Goal: Use online tool/utility: Utilize a website feature to perform a specific function

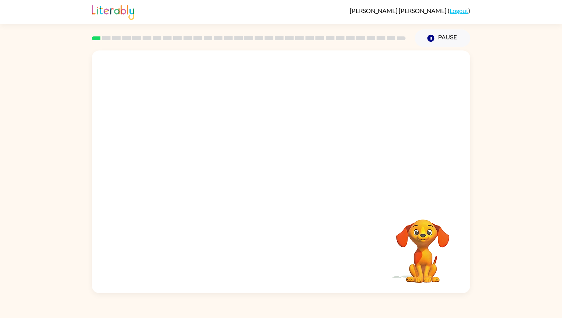
drag, startPoint x: 181, startPoint y: 162, endPoint x: 219, endPoint y: 124, distance: 53.8
click at [219, 119] on video "Your browser must support playing .mp4 files to use Literably. Please try using…" at bounding box center [281, 126] width 379 height 153
click at [261, 69] on video "Your browser must support playing .mp4 files to use Literably. Please try using…" at bounding box center [281, 126] width 379 height 153
click at [177, 167] on video "Your browser must support playing .mp4 files to use Literably. Please try using…" at bounding box center [281, 126] width 379 height 153
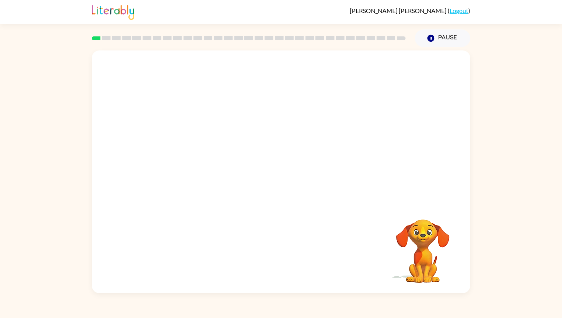
click at [177, 167] on video "Your browser must support playing .mp4 files to use Literably. Please try using…" at bounding box center [281, 126] width 379 height 153
click at [279, 180] on icon "button" at bounding box center [281, 175] width 13 height 13
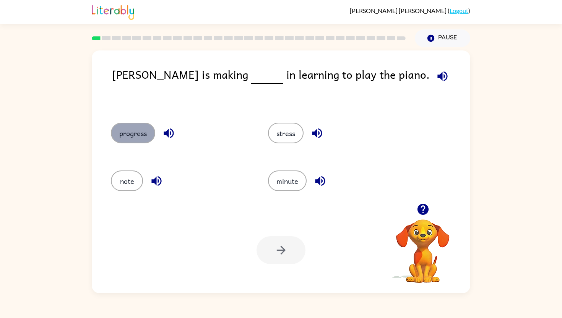
click at [148, 135] on button "progress" at bounding box center [133, 133] width 44 height 21
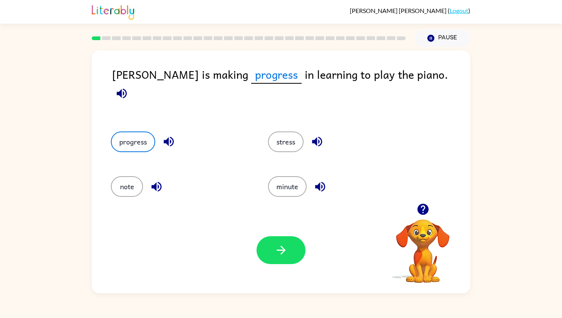
click at [127, 88] on icon "button" at bounding box center [122, 93] width 10 height 10
click at [267, 243] on button "button" at bounding box center [281, 250] width 49 height 28
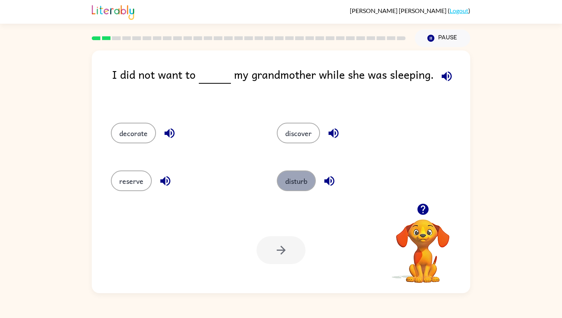
click at [297, 177] on button "disturb" at bounding box center [296, 181] width 39 height 21
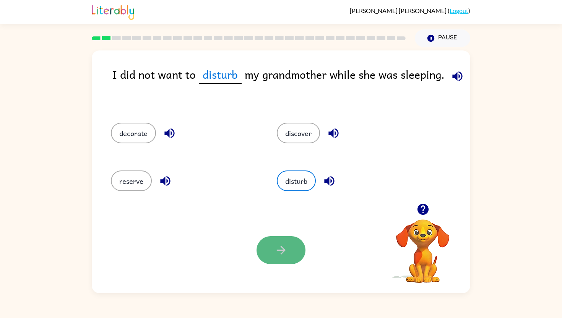
click at [281, 250] on icon "button" at bounding box center [280, 250] width 9 height 9
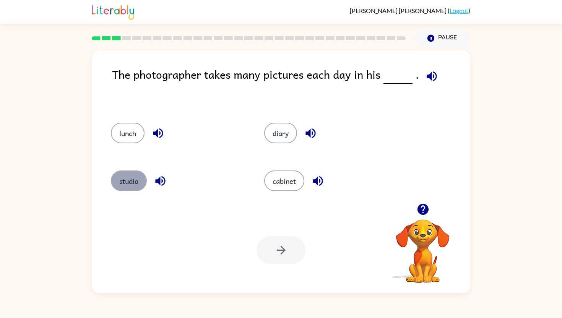
click at [130, 180] on button "studio" at bounding box center [129, 181] width 36 height 21
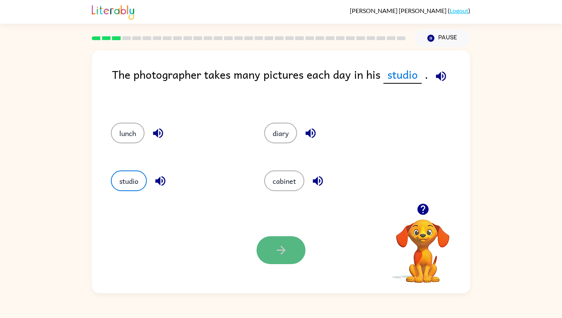
click at [267, 247] on button "button" at bounding box center [281, 250] width 49 height 28
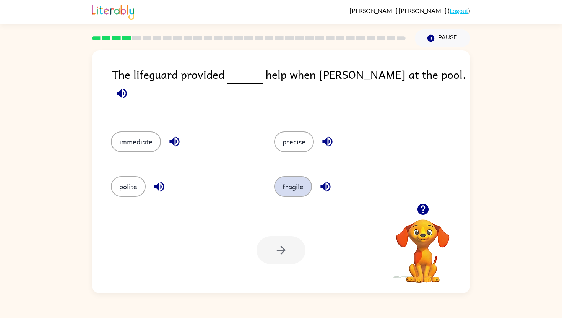
click at [289, 179] on button "fragile" at bounding box center [293, 186] width 38 height 21
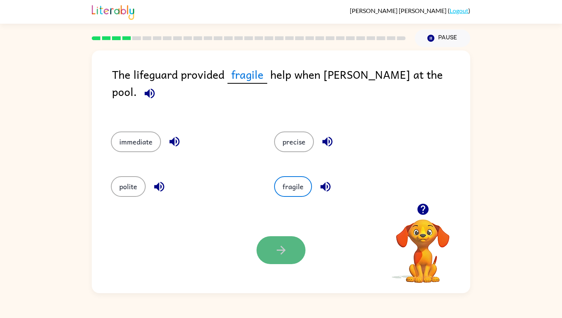
click at [281, 248] on icon "button" at bounding box center [281, 250] width 13 height 13
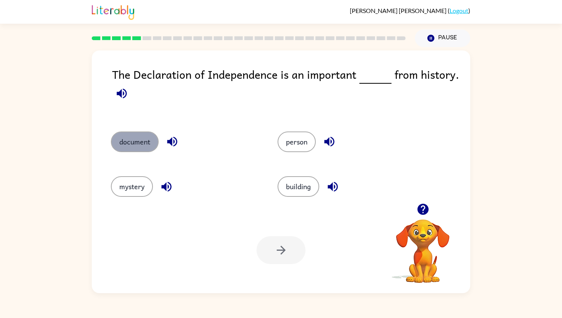
click at [131, 142] on button "document" at bounding box center [135, 142] width 48 height 21
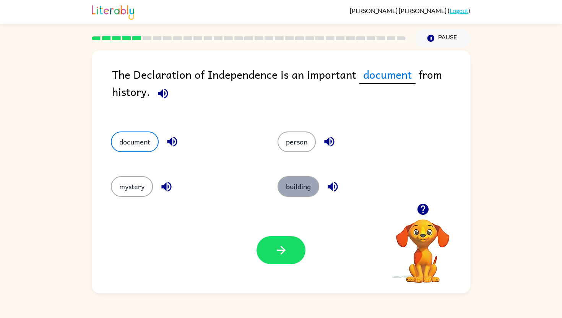
click at [308, 184] on button "building" at bounding box center [299, 186] width 42 height 21
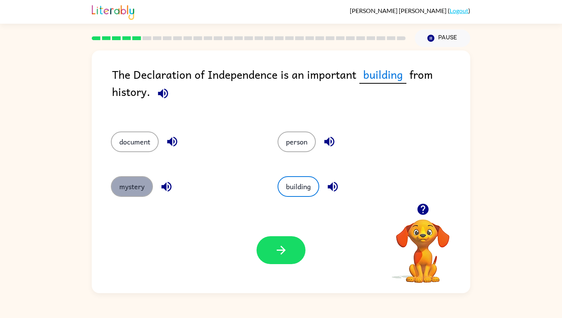
click at [135, 180] on button "mystery" at bounding box center [132, 186] width 42 height 21
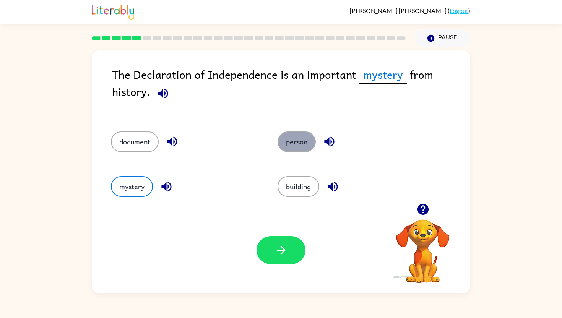
click at [286, 143] on button "person" at bounding box center [297, 142] width 38 height 21
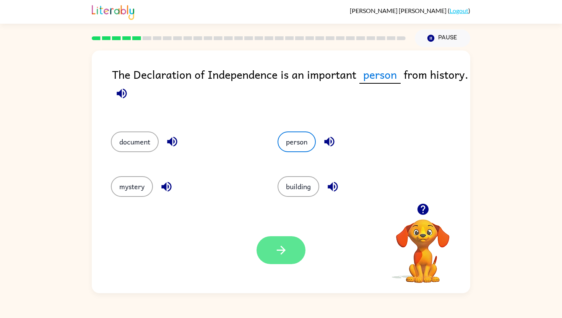
click at [266, 247] on button "button" at bounding box center [281, 250] width 49 height 28
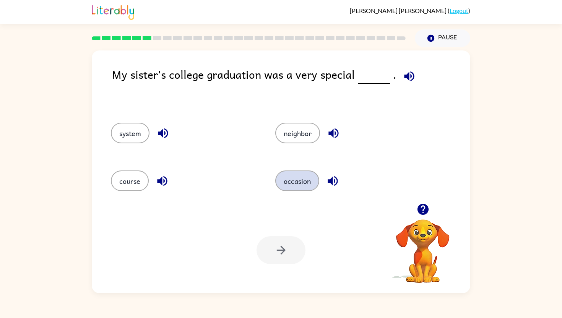
click at [300, 180] on button "occasion" at bounding box center [297, 181] width 44 height 21
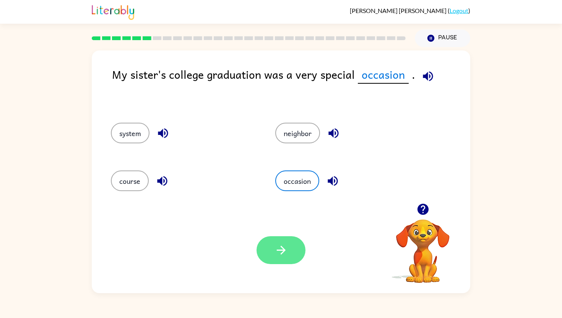
click at [299, 251] on button "button" at bounding box center [281, 250] width 49 height 28
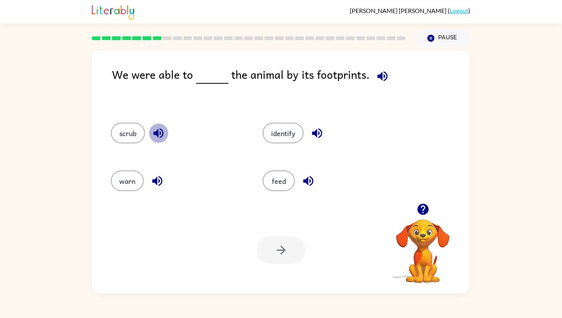
click at [158, 133] on icon "button" at bounding box center [158, 133] width 10 height 10
click at [158, 179] on icon "button" at bounding box center [157, 180] width 13 height 13
click at [318, 133] on icon "button" at bounding box center [317, 133] width 13 height 13
click at [309, 180] on icon "button" at bounding box center [308, 180] width 13 height 13
click at [286, 133] on button "identify" at bounding box center [283, 133] width 41 height 21
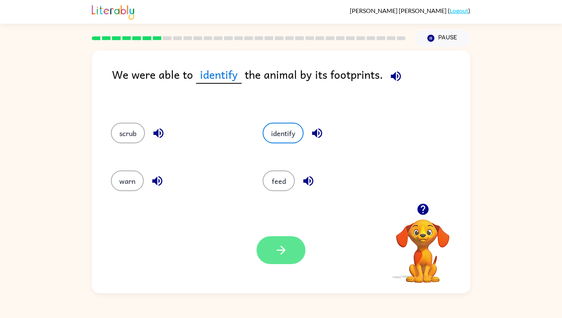
click at [280, 257] on icon "button" at bounding box center [281, 250] width 13 height 13
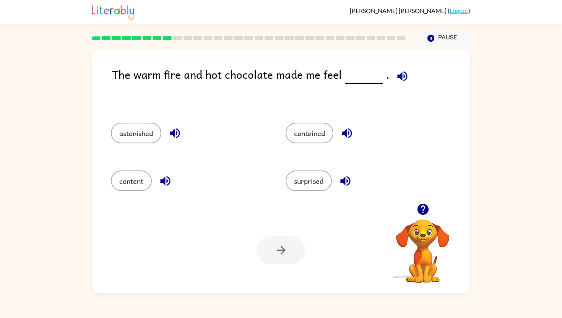
click at [175, 130] on icon "button" at bounding box center [175, 133] width 10 height 10
click at [171, 178] on icon "button" at bounding box center [165, 180] width 13 height 13
click at [350, 132] on icon "button" at bounding box center [346, 133] width 13 height 13
click at [348, 185] on icon "button" at bounding box center [345, 181] width 10 height 10
click at [135, 175] on button "content" at bounding box center [131, 181] width 41 height 21
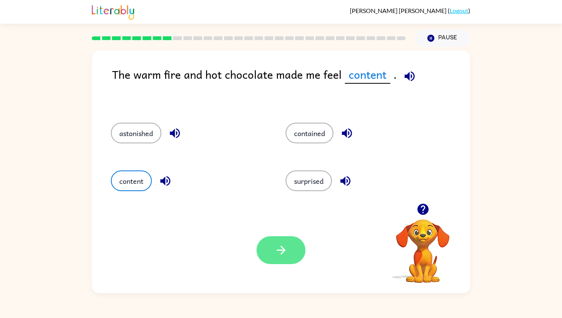
click at [277, 244] on icon "button" at bounding box center [281, 250] width 13 height 13
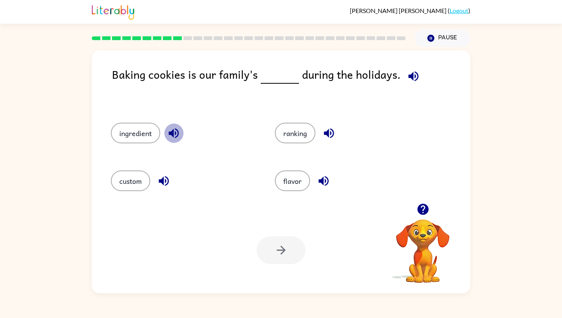
click at [174, 130] on icon "button" at bounding box center [174, 133] width 10 height 10
click at [164, 177] on icon "button" at bounding box center [164, 181] width 10 height 10
click at [331, 132] on icon "button" at bounding box center [328, 133] width 13 height 13
click at [325, 180] on icon "button" at bounding box center [323, 180] width 13 height 13
click at [289, 178] on button "flavor" at bounding box center [292, 181] width 35 height 21
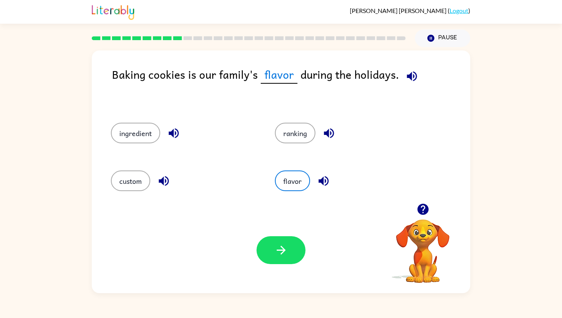
click at [411, 78] on icon "button" at bounding box center [411, 76] width 13 height 13
click at [307, 130] on button "ranking" at bounding box center [295, 133] width 41 height 21
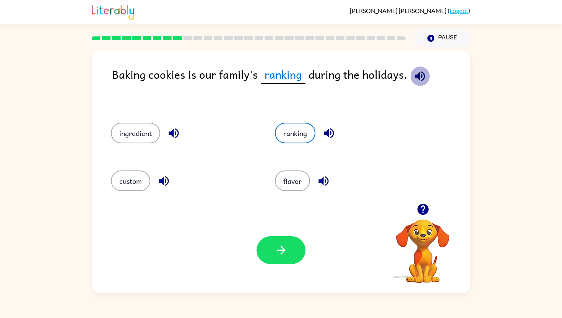
click at [420, 75] on icon "button" at bounding box center [419, 76] width 13 height 13
click at [142, 131] on button "ingredient" at bounding box center [135, 133] width 49 height 21
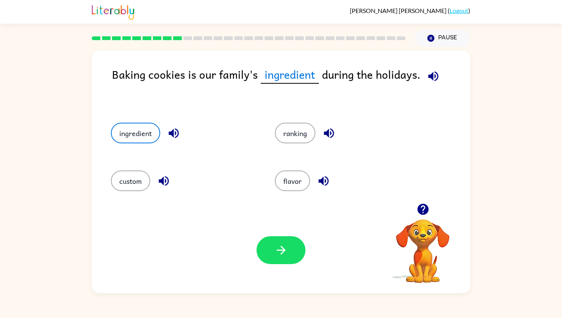
click at [431, 77] on icon "button" at bounding box center [433, 76] width 10 height 10
click at [286, 255] on icon "button" at bounding box center [281, 250] width 13 height 13
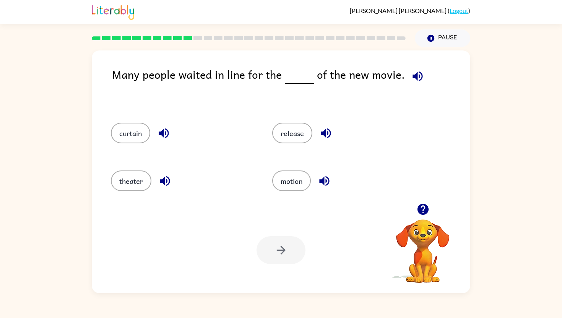
click at [154, 133] on div "curtain" at bounding box center [183, 133] width 144 height 21
click at [166, 131] on icon "button" at bounding box center [163, 133] width 13 height 13
click at [167, 181] on icon "button" at bounding box center [164, 180] width 13 height 13
click at [332, 130] on icon "button" at bounding box center [325, 133] width 13 height 13
click at [325, 183] on icon "button" at bounding box center [324, 180] width 13 height 13
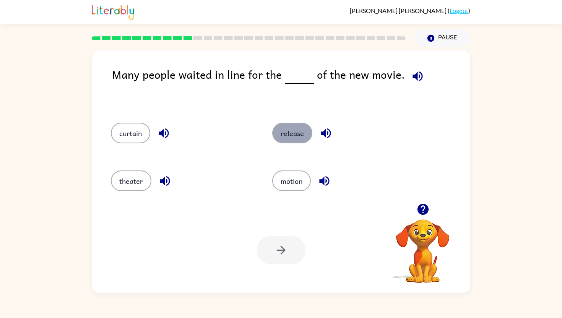
click at [297, 132] on button "release" at bounding box center [292, 133] width 40 height 21
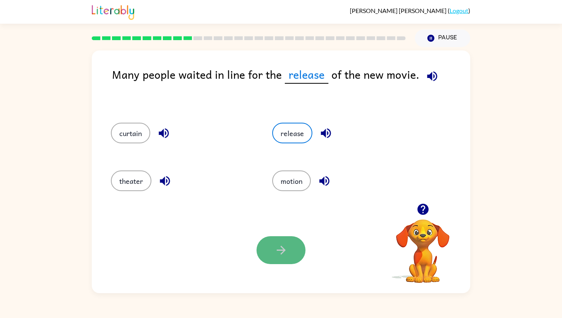
click at [279, 236] on button "button" at bounding box center [281, 250] width 49 height 28
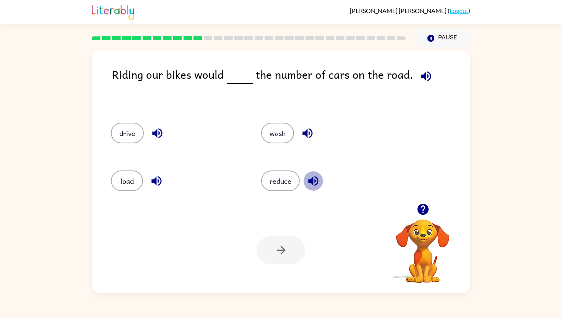
click at [309, 177] on icon "button" at bounding box center [313, 180] width 13 height 13
click at [296, 179] on button "reduce" at bounding box center [280, 181] width 39 height 21
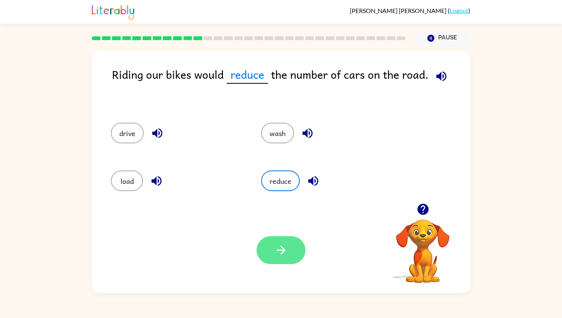
click at [273, 245] on button "button" at bounding box center [281, 250] width 49 height 28
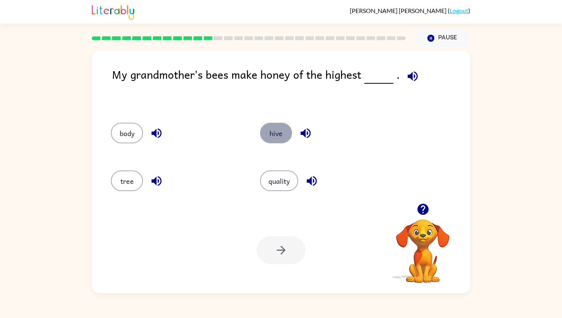
click at [272, 135] on button "hive" at bounding box center [276, 133] width 32 height 21
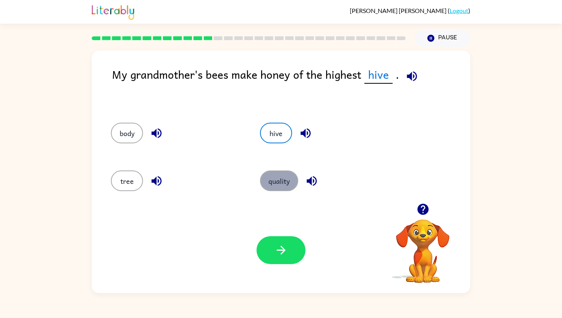
click at [282, 183] on button "quality" at bounding box center [279, 181] width 38 height 21
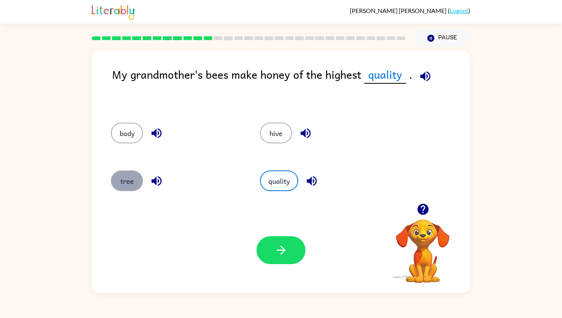
click at [135, 174] on button "tree" at bounding box center [127, 181] width 32 height 21
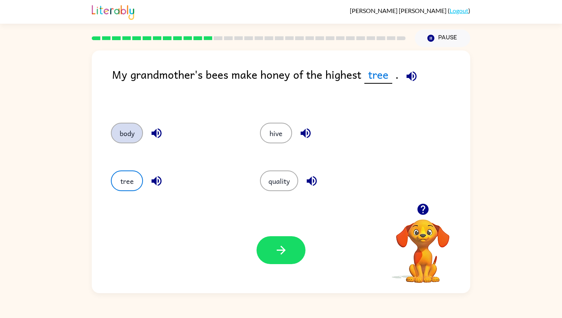
click at [128, 130] on button "body" at bounding box center [127, 133] width 32 height 21
click at [289, 135] on button "hive" at bounding box center [276, 133] width 32 height 21
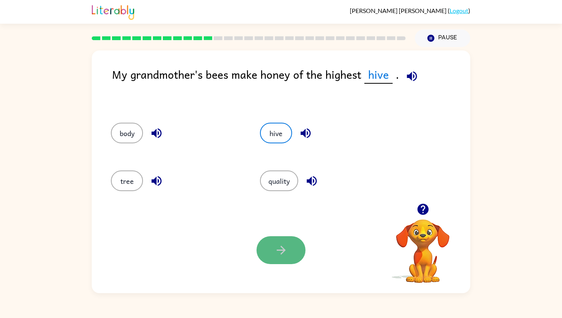
click at [283, 262] on button "button" at bounding box center [281, 250] width 49 height 28
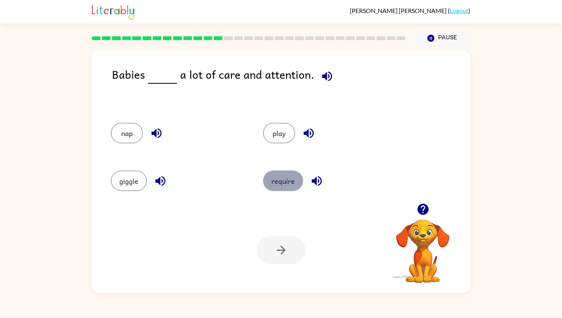
click at [290, 185] on button "require" at bounding box center [283, 181] width 40 height 21
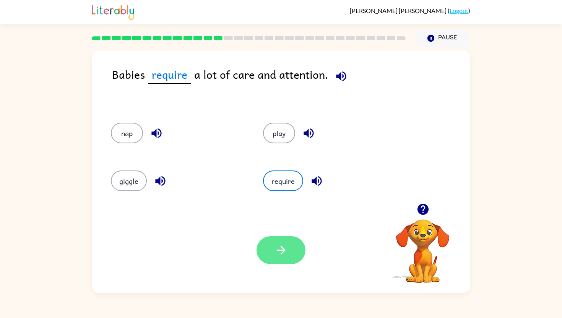
click at [289, 246] on button "button" at bounding box center [281, 250] width 49 height 28
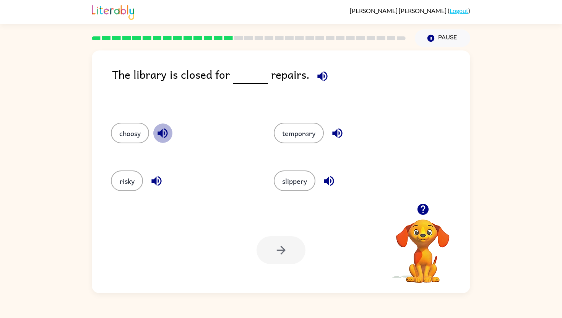
click at [154, 132] on button "button" at bounding box center [163, 134] width 20 height 20
click at [153, 177] on icon "button" at bounding box center [156, 180] width 13 height 13
click at [335, 128] on icon "button" at bounding box center [337, 133] width 13 height 13
click at [332, 185] on icon "button" at bounding box center [329, 181] width 10 height 10
click at [124, 177] on button "risky" at bounding box center [127, 181] width 32 height 21
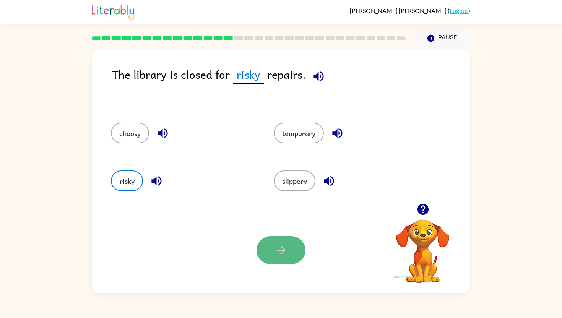
click at [272, 254] on button "button" at bounding box center [281, 250] width 49 height 28
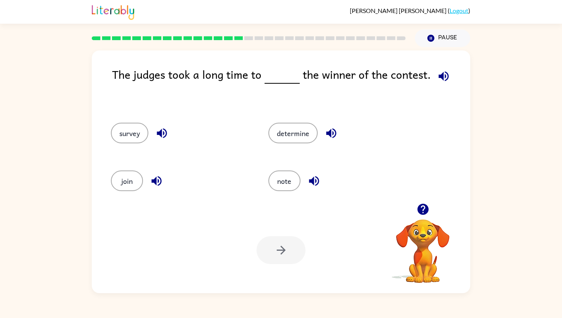
click at [285, 144] on div "determine" at bounding box center [333, 132] width 158 height 48
click at [285, 138] on button "determine" at bounding box center [292, 133] width 49 height 21
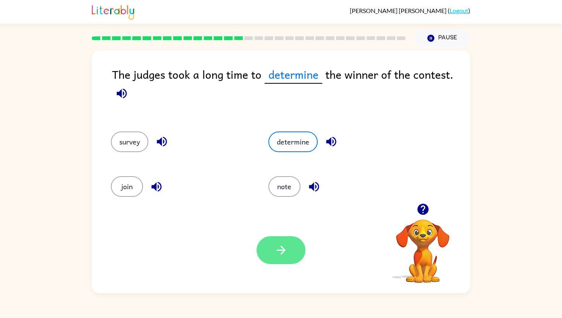
click at [269, 254] on button "button" at bounding box center [281, 250] width 49 height 28
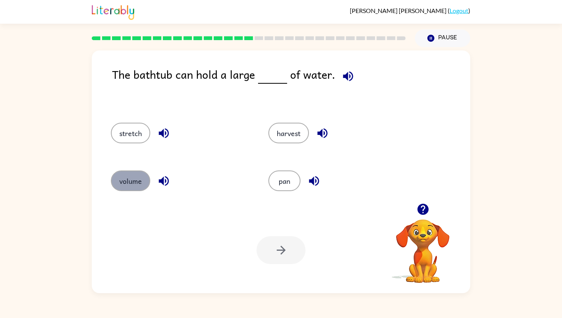
click at [141, 182] on button "volume" at bounding box center [130, 181] width 39 height 21
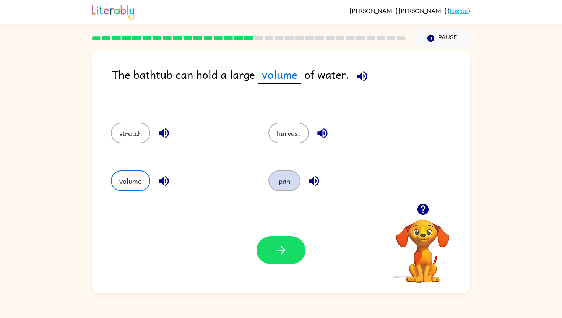
click at [288, 180] on button "pan" at bounding box center [284, 181] width 32 height 21
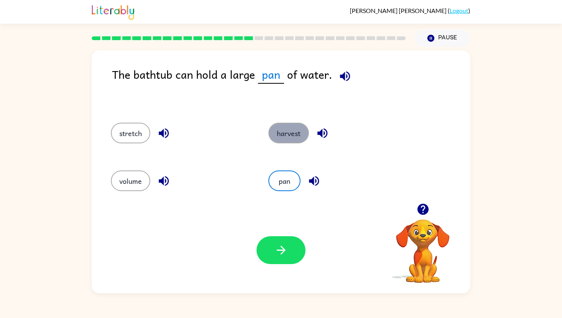
click at [292, 128] on button "harvest" at bounding box center [288, 133] width 41 height 21
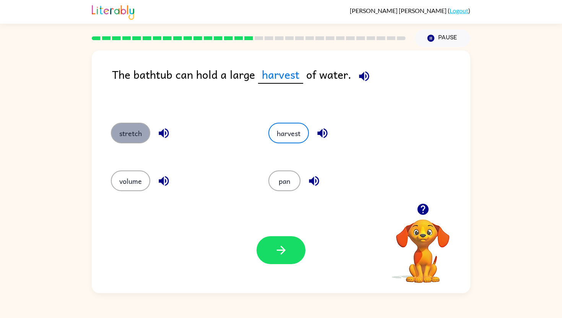
click at [127, 130] on button "stretch" at bounding box center [130, 133] width 39 height 21
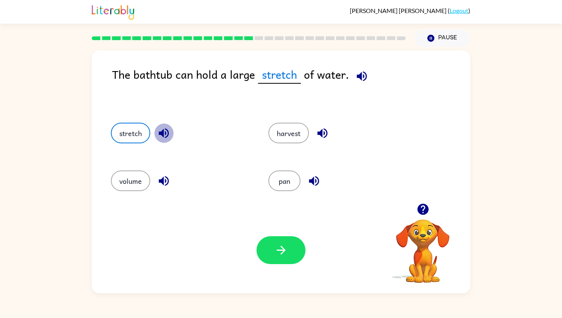
click at [156, 130] on button "button" at bounding box center [164, 134] width 20 height 20
click at [121, 176] on button "volume" at bounding box center [130, 181] width 39 height 21
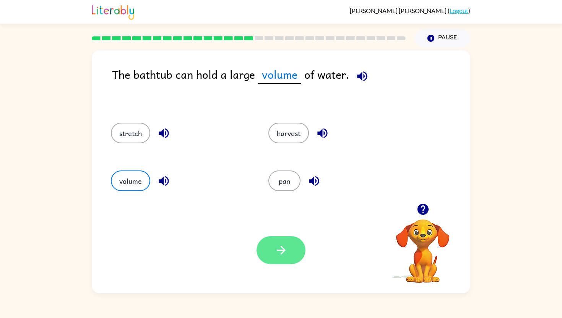
click at [288, 244] on button "button" at bounding box center [281, 250] width 49 height 28
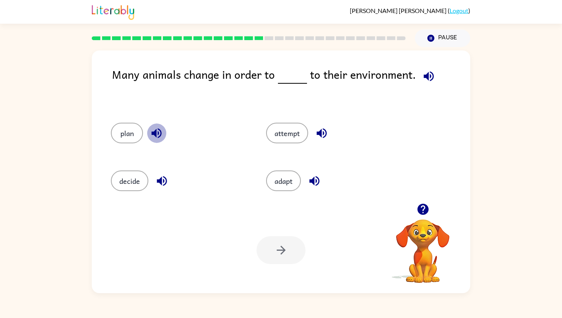
click at [156, 130] on icon "button" at bounding box center [156, 133] width 10 height 10
click at [161, 179] on icon "button" at bounding box center [162, 181] width 10 height 10
click at [322, 131] on icon "button" at bounding box center [321, 133] width 13 height 13
click at [315, 180] on icon "button" at bounding box center [314, 181] width 10 height 10
click at [285, 174] on button "adapt" at bounding box center [283, 181] width 35 height 21
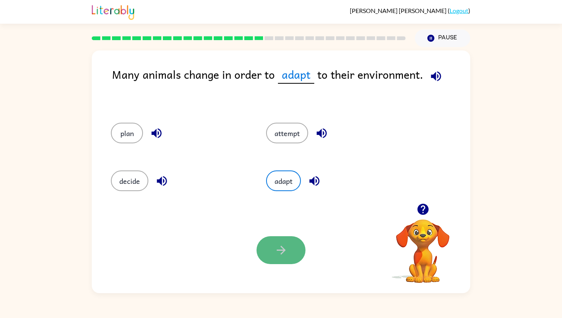
click at [284, 243] on button "button" at bounding box center [281, 250] width 49 height 28
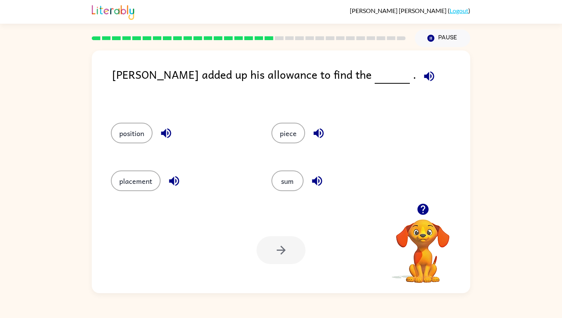
click at [423, 74] on icon "button" at bounding box center [429, 76] width 13 height 13
click at [292, 179] on button "sum" at bounding box center [288, 181] width 32 height 21
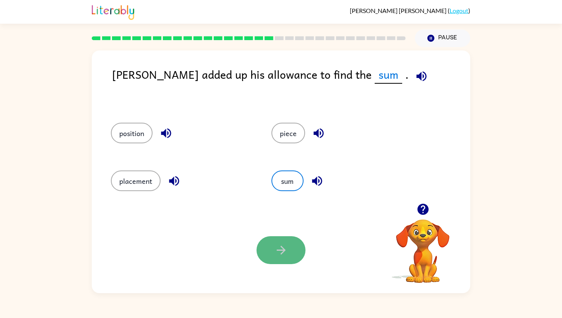
click at [284, 251] on icon "button" at bounding box center [280, 250] width 9 height 9
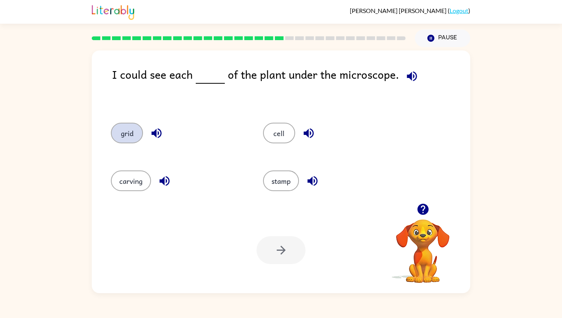
click at [136, 130] on button "grid" at bounding box center [127, 133] width 32 height 21
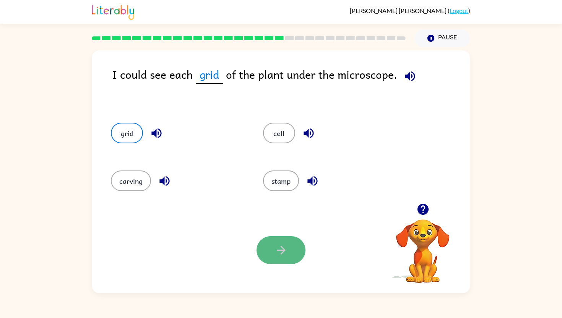
click at [296, 250] on button "button" at bounding box center [281, 250] width 49 height 28
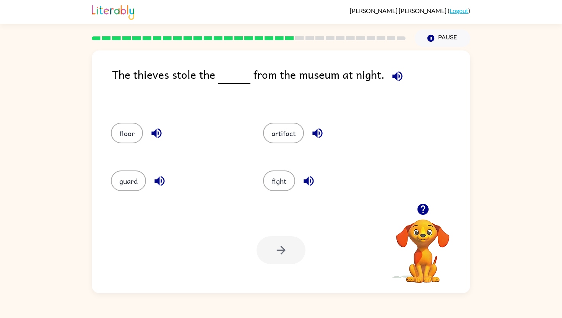
click at [314, 132] on icon "button" at bounding box center [317, 133] width 10 height 10
click at [281, 131] on button "artifact" at bounding box center [283, 133] width 41 height 21
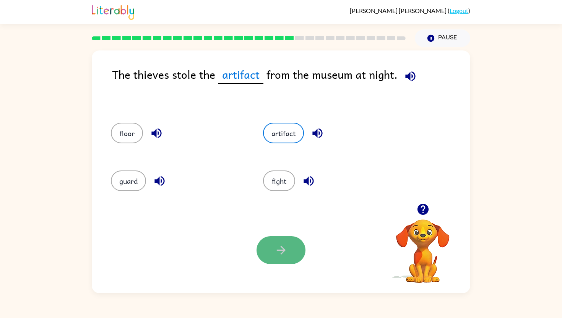
click at [285, 249] on icon "button" at bounding box center [281, 250] width 13 height 13
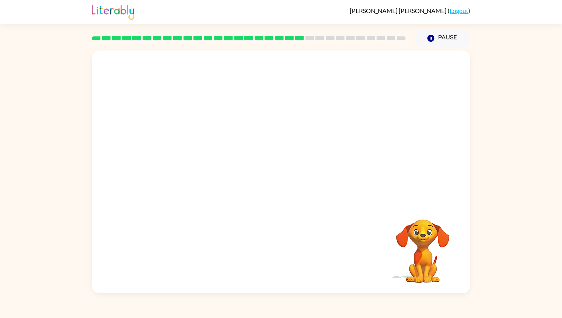
click at [196, 174] on video "Your browser must support playing .mp4 files to use Literably. Please try using…" at bounding box center [281, 126] width 379 height 153
click at [196, 173] on video "Your browser must support playing .mp4 files to use Literably. Please try using…" at bounding box center [281, 126] width 379 height 153
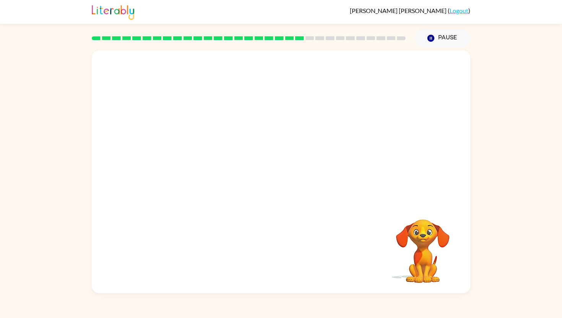
click at [196, 173] on video "Your browser must support playing .mp4 files to use Literably. Please try using…" at bounding box center [281, 126] width 379 height 153
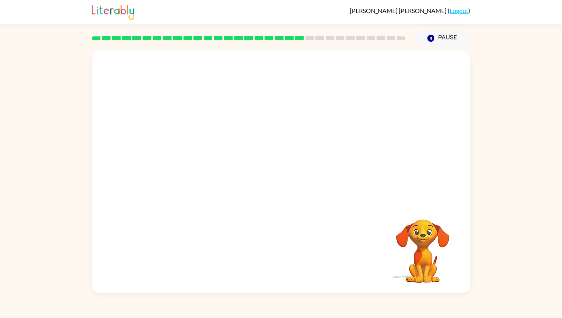
click at [196, 173] on video "Your browser must support playing .mp4 files to use Literably. Please try using…" at bounding box center [281, 126] width 379 height 153
click at [195, 175] on video "Your browser must support playing .mp4 files to use Literably. Please try using…" at bounding box center [281, 126] width 379 height 153
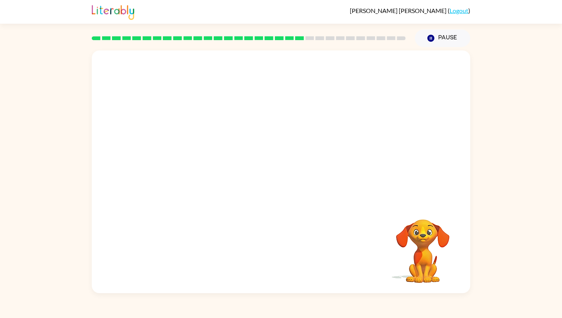
click at [196, 174] on video "Your browser must support playing .mp4 files to use Literably. Please try using…" at bounding box center [281, 126] width 379 height 153
click at [197, 173] on video "Your browser must support playing .mp4 files to use Literably. Please try using…" at bounding box center [281, 126] width 379 height 153
click at [288, 176] on button "button" at bounding box center [281, 176] width 49 height 28
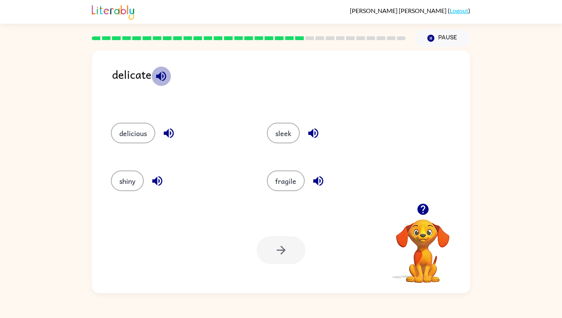
click at [164, 72] on icon "button" at bounding box center [160, 76] width 13 height 13
click at [290, 183] on button "fragile" at bounding box center [286, 181] width 38 height 21
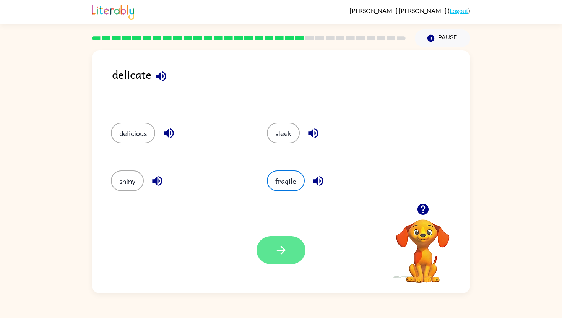
click at [290, 256] on button "button" at bounding box center [281, 250] width 49 height 28
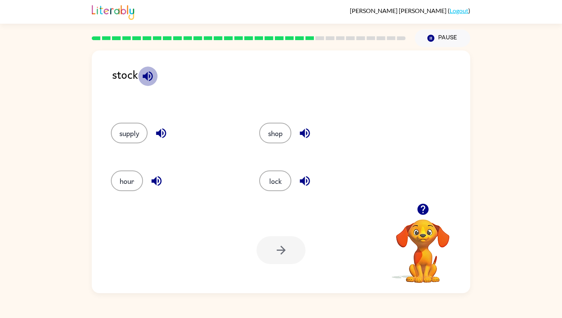
click at [149, 72] on icon "button" at bounding box center [147, 76] width 13 height 13
click at [159, 133] on icon "button" at bounding box center [161, 133] width 10 height 10
click at [156, 184] on icon "button" at bounding box center [156, 181] width 10 height 10
click at [303, 129] on icon "button" at bounding box center [304, 133] width 13 height 13
click at [307, 176] on icon "button" at bounding box center [305, 181] width 10 height 10
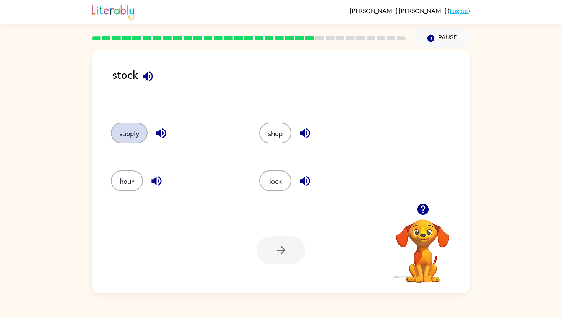
click at [121, 128] on button "supply" at bounding box center [129, 133] width 37 height 21
click at [282, 255] on icon "button" at bounding box center [281, 250] width 13 height 13
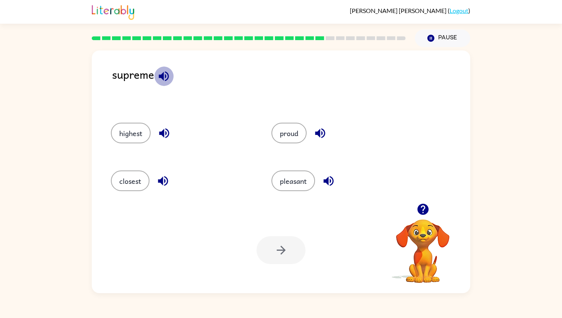
click at [171, 73] on button "button" at bounding box center [164, 77] width 20 height 20
click at [290, 132] on button "proud" at bounding box center [289, 133] width 35 height 21
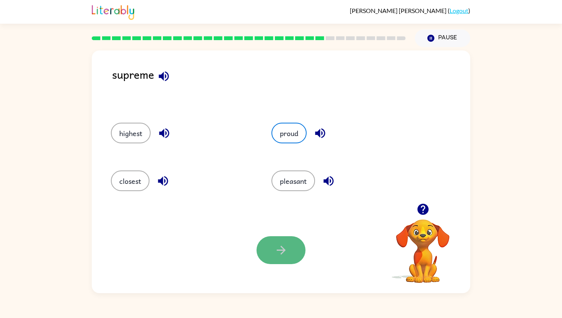
click at [286, 246] on icon "button" at bounding box center [281, 250] width 13 height 13
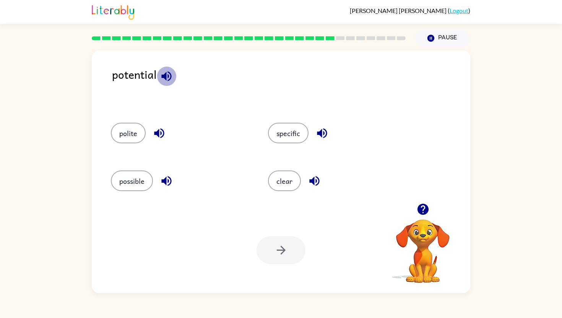
click at [167, 72] on icon "button" at bounding box center [166, 76] width 13 height 13
click at [132, 181] on button "possible" at bounding box center [132, 181] width 42 height 21
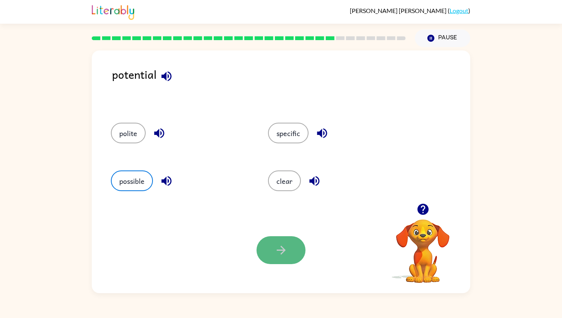
click at [278, 248] on icon "button" at bounding box center [281, 250] width 13 height 13
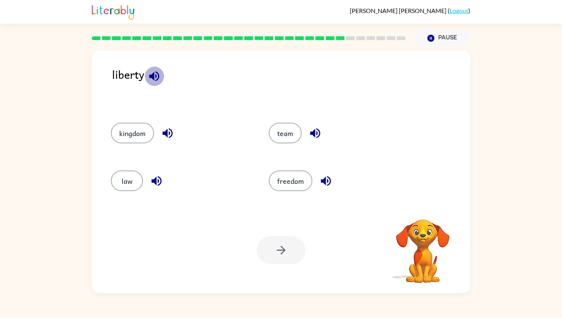
click at [156, 76] on icon "button" at bounding box center [154, 76] width 10 height 10
click at [281, 184] on button "freedom" at bounding box center [291, 181] width 44 height 21
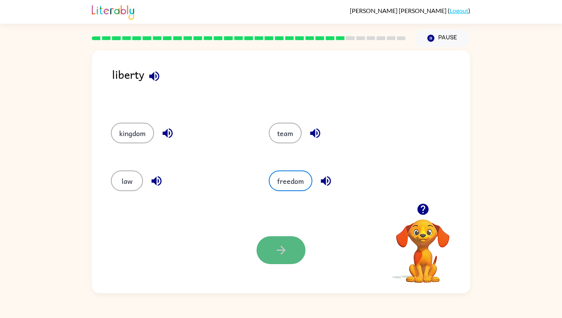
click at [285, 254] on icon "button" at bounding box center [281, 250] width 13 height 13
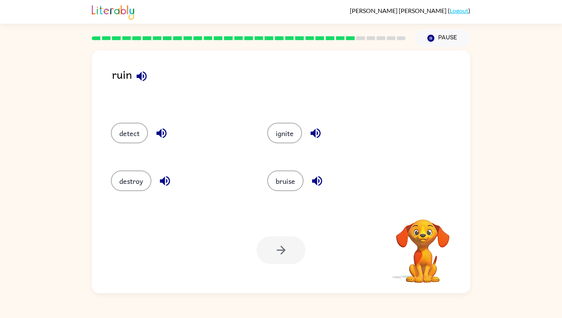
click at [141, 73] on icon "button" at bounding box center [142, 76] width 10 height 10
click at [158, 132] on icon "button" at bounding box center [161, 133] width 10 height 10
click at [133, 179] on button "destroy" at bounding box center [131, 181] width 41 height 21
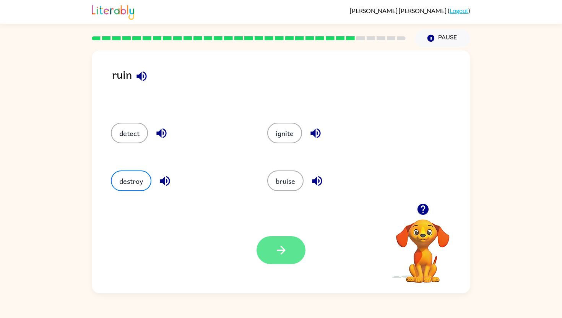
click at [292, 246] on button "button" at bounding box center [281, 250] width 49 height 28
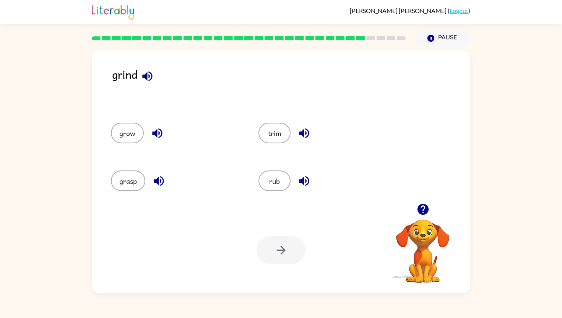
click at [149, 74] on icon "button" at bounding box center [147, 76] width 13 height 13
click at [277, 139] on button "trim" at bounding box center [275, 133] width 32 height 21
click at [273, 249] on button "button" at bounding box center [281, 250] width 49 height 28
click at [141, 76] on icon "button" at bounding box center [141, 76] width 13 height 13
click at [133, 131] on button "dirt" at bounding box center [127, 133] width 32 height 21
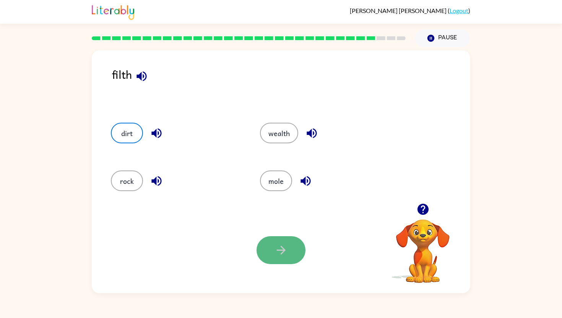
click at [271, 247] on button "button" at bounding box center [281, 250] width 49 height 28
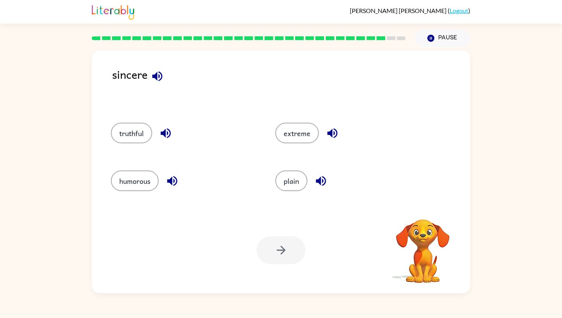
click at [160, 76] on icon "button" at bounding box center [157, 76] width 13 height 13
click at [145, 132] on button "truthful" at bounding box center [131, 133] width 41 height 21
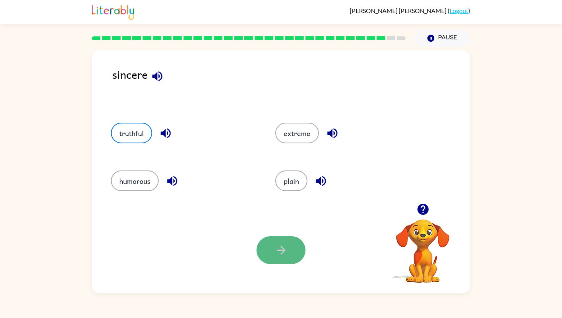
click at [290, 246] on button "button" at bounding box center [281, 250] width 49 height 28
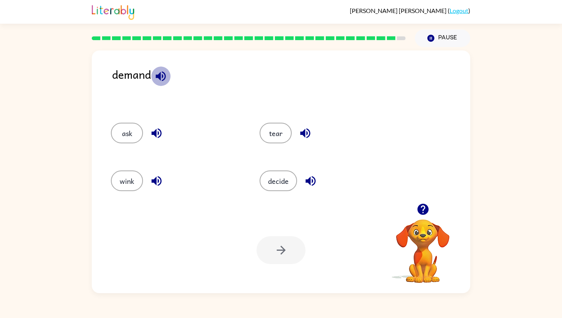
click at [160, 71] on icon "button" at bounding box center [160, 76] width 13 height 13
click at [284, 175] on button "decide" at bounding box center [278, 181] width 37 height 21
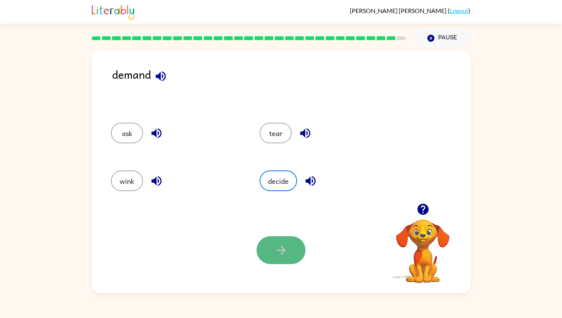
click at [283, 244] on icon "button" at bounding box center [281, 250] width 13 height 13
